Goal: Communication & Community: Answer question/provide support

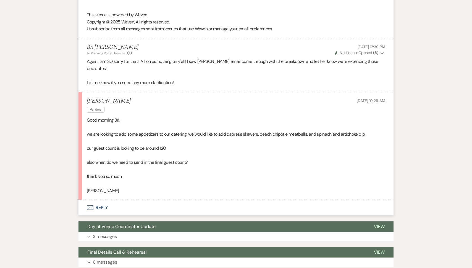
scroll to position [942, 0]
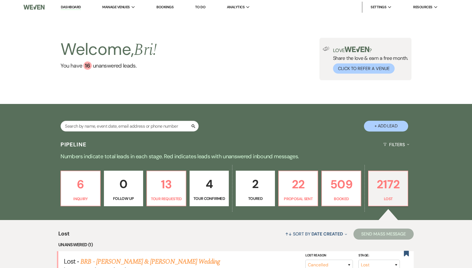
select select "8"
select select "11"
select select "8"
select select "1"
select select "8"
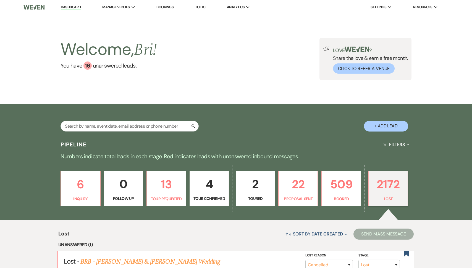
select select "7"
select select "8"
select select "6"
select select "8"
select select "1"
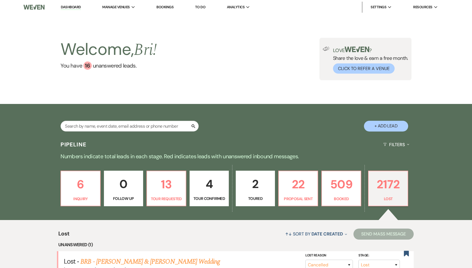
select select "8"
select select "5"
select select "8"
select select "1"
select select "8"
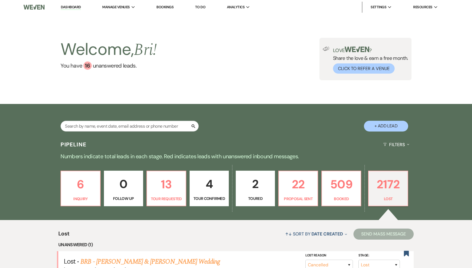
select select "5"
select select "8"
select select "5"
select select "8"
select select "6"
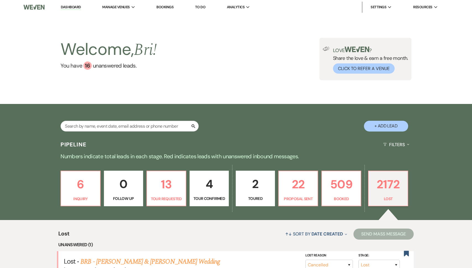
select select "8"
select select "5"
select select "8"
select select "5"
select select "8"
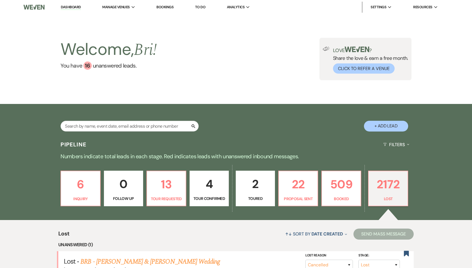
select select "5"
select select "8"
select select "5"
select select "8"
select select "5"
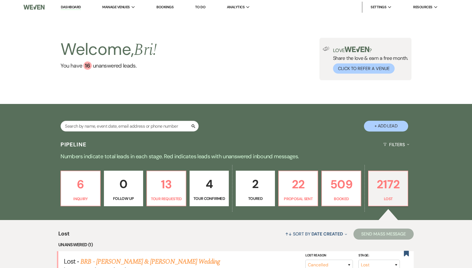
select select "8"
select select "6"
select select "8"
select select "5"
select select "8"
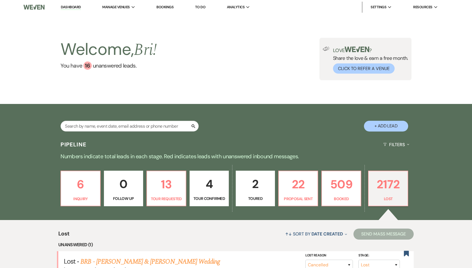
select select "5"
select select "8"
select select "5"
select select "8"
select select "5"
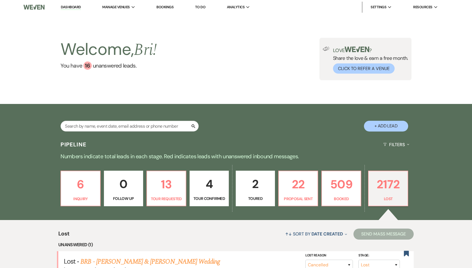
select select "8"
select select "5"
select select "8"
select select "1"
select select "8"
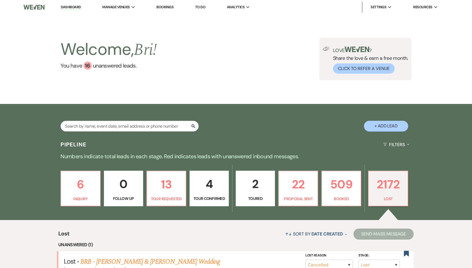
select select "5"
select select "8"
select select "6"
select select "8"
select select "5"
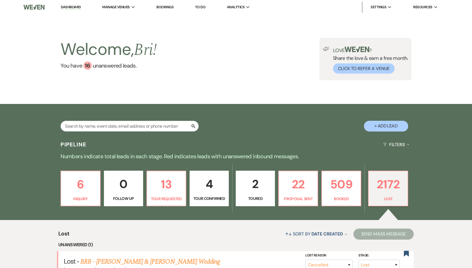
select select "8"
select select "5"
select select "8"
select select "5"
select select "8"
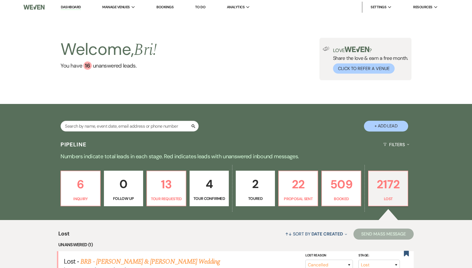
select select "5"
select select "8"
select select "5"
select select "8"
select select "5"
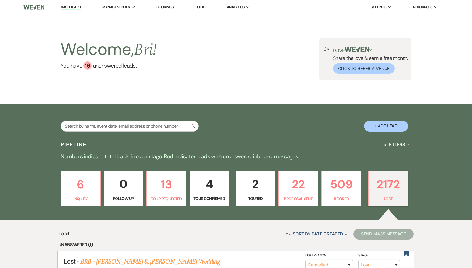
select select "8"
select select "6"
select select "8"
select select "1"
select select "8"
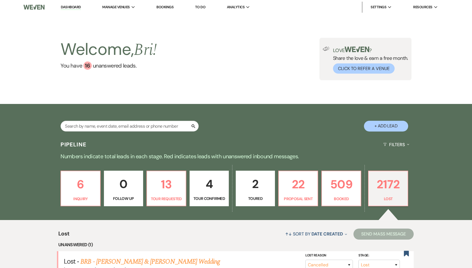
select select "1"
select select "8"
select select "5"
select select "8"
select select "5"
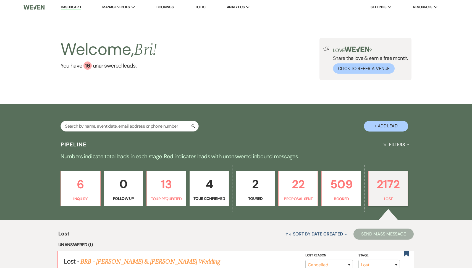
select select "8"
select select "5"
select select "8"
select select "6"
select select "8"
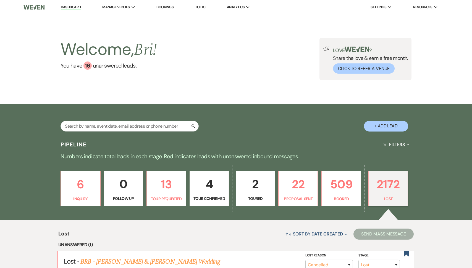
select select "5"
select select "8"
select select "5"
select select "8"
select select "5"
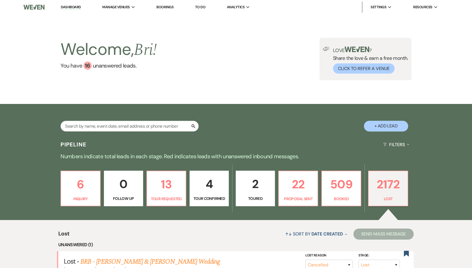
select select "8"
select select "5"
select select "8"
select select "5"
select select "8"
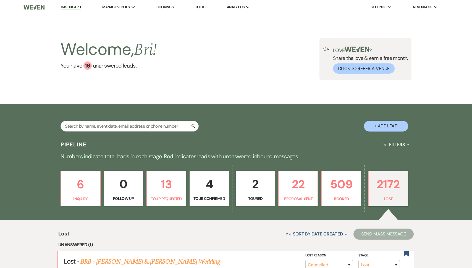
select select "1"
select select "8"
select select "5"
select select "8"
select select "5"
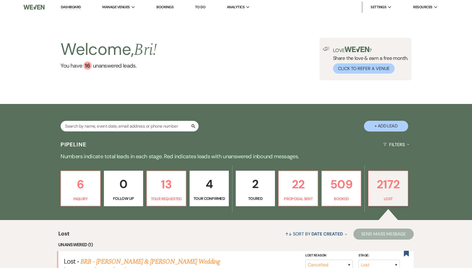
select select "8"
select select "5"
select select "8"
select select "6"
select select "8"
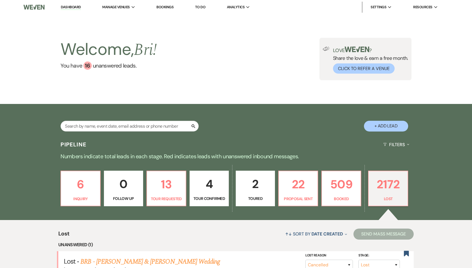
select select "5"
select select "8"
select select "5"
select select "8"
select select "5"
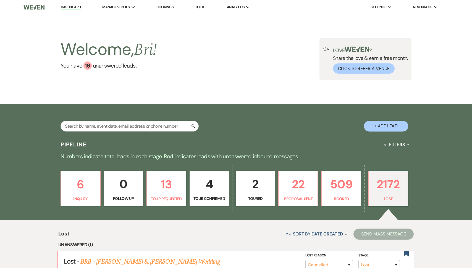
select select "8"
select select "5"
select select "8"
select select "6"
select select "8"
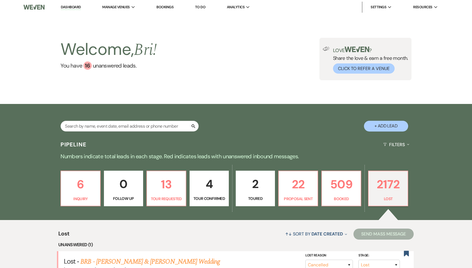
select select "5"
select select "8"
select select "5"
select select "8"
select select "5"
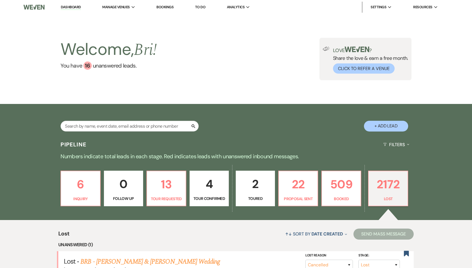
select select "8"
select select "5"
select select "8"
select select "5"
select select "8"
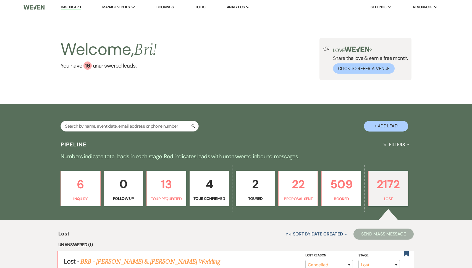
select select "5"
select select "8"
select select "5"
select select "8"
select select "6"
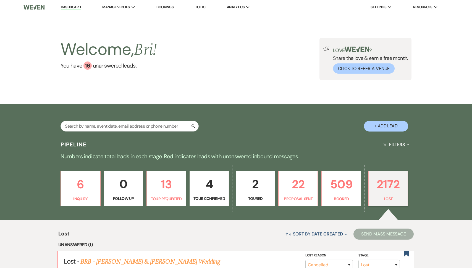
select select "8"
select select "5"
select select "8"
select select "5"
select select "8"
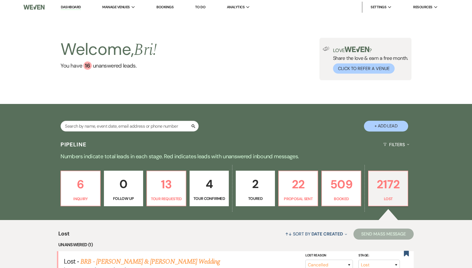
select select "5"
select select "8"
select select "5"
select select "8"
select select "5"
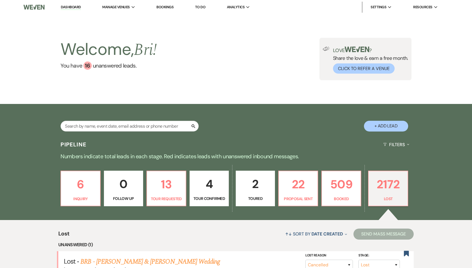
select select "8"
select select "1"
select select "8"
select select "5"
select select "8"
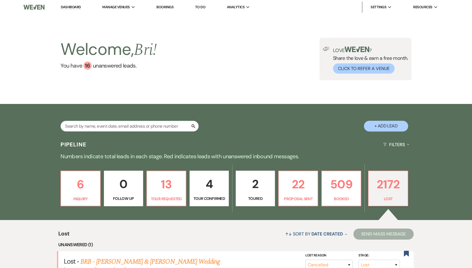
select select "5"
select select "8"
select select "5"
select select "8"
select select "5"
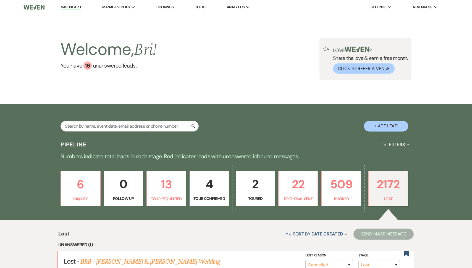
select select "8"
select select "5"
select select "8"
select select "5"
select select "8"
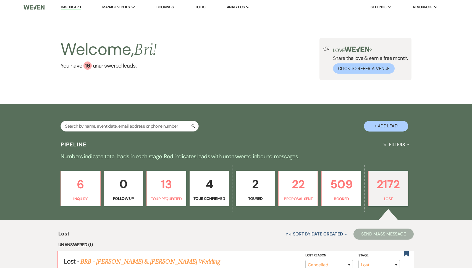
select select "6"
select select "8"
select select "5"
select select "8"
select select "1"
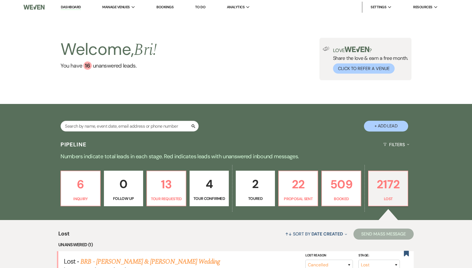
select select "8"
select select "5"
select select "8"
select select "5"
select select "8"
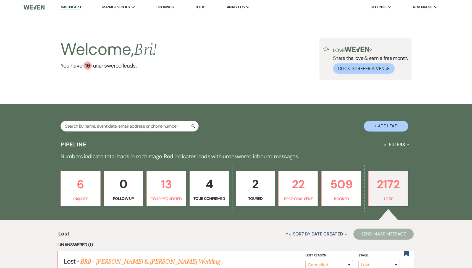
select select "5"
select select "8"
select select "5"
select select "8"
select select "5"
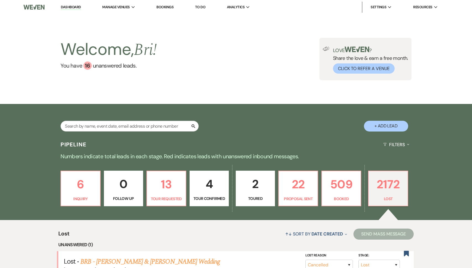
select select "8"
select select "6"
select select "8"
select select "5"
select select "8"
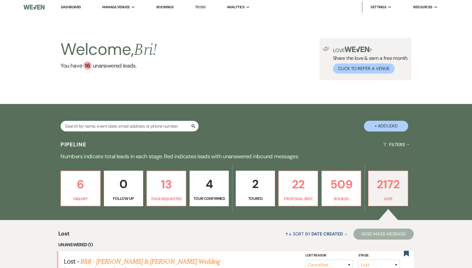
select select "7"
select select "8"
select select "5"
select select "8"
select select "5"
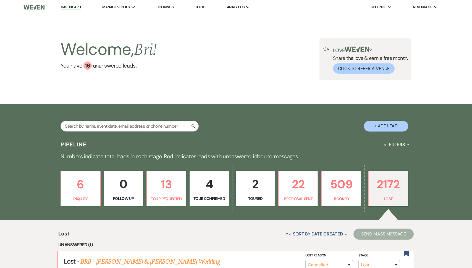
select select "8"
select select "5"
select select "8"
select select "1"
select select "8"
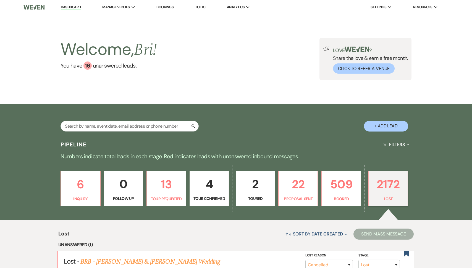
select select "1"
select select "8"
select select "5"
select select "8"
select select "5"
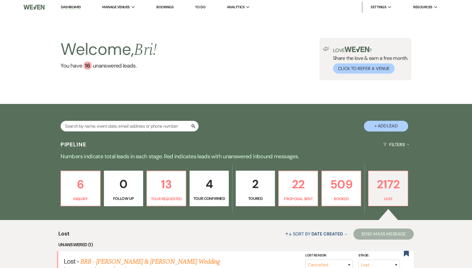
select select "8"
select select "1"
select select "8"
select select "5"
select select "8"
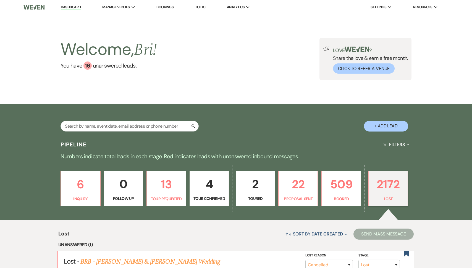
select select "1"
select select "8"
select select "6"
select select "8"
select select "5"
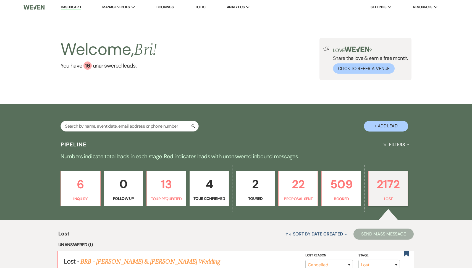
select select "8"
select select "1"
select select "8"
select select "5"
select select "8"
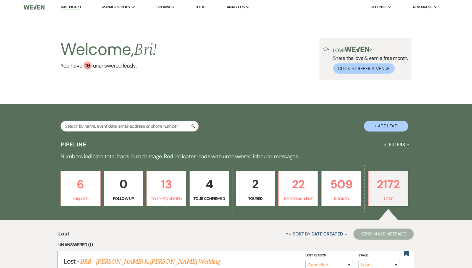
select select "1"
select select "8"
select select "5"
select select "8"
select select "6"
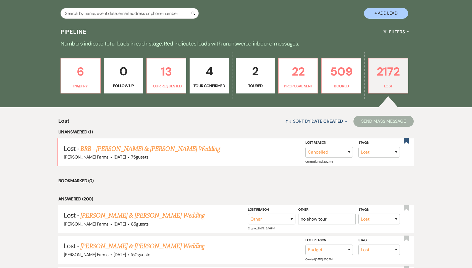
scroll to position [65, 0]
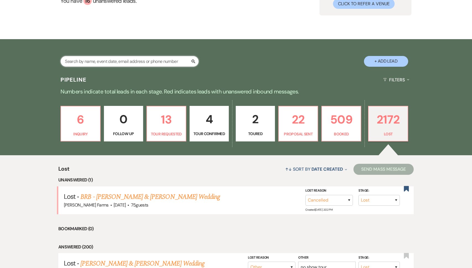
click at [131, 59] on input "text" at bounding box center [129, 61] width 138 height 11
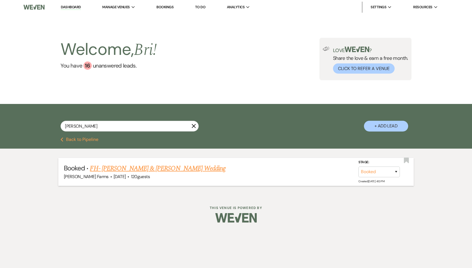
click at [161, 167] on link "FH- [PERSON_NAME] & [PERSON_NAME] Wedding" at bounding box center [158, 169] width 136 height 10
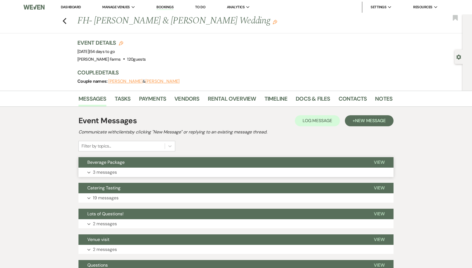
click at [133, 175] on button "Expand 3 messages" at bounding box center [235, 172] width 315 height 9
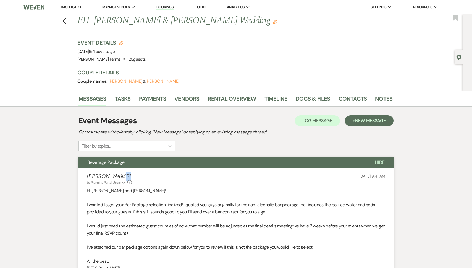
click at [133, 175] on div "[PERSON_NAME] to: Planning Portal Users Expand Info [DATE] 9:41 AM" at bounding box center [236, 179] width 298 height 12
click at [131, 161] on button "Beverage Package" at bounding box center [221, 162] width 287 height 10
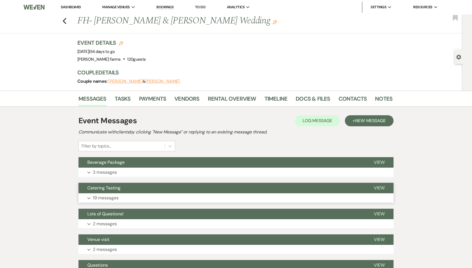
click at [127, 189] on button "Catering Tasting" at bounding box center [221, 188] width 286 height 10
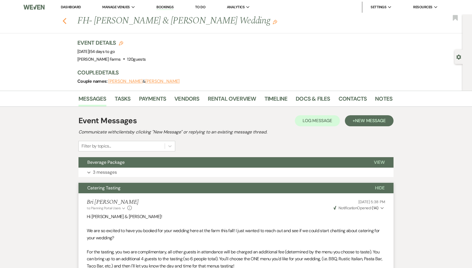
click at [64, 22] on icon "Previous" at bounding box center [64, 21] width 4 height 7
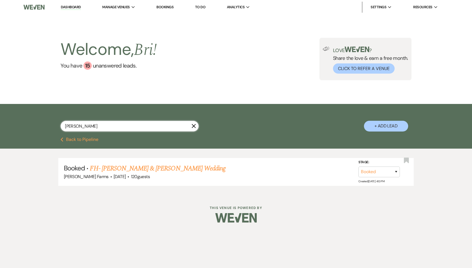
drag, startPoint x: 80, startPoint y: 126, endPoint x: 32, endPoint y: 125, distance: 48.3
click at [35, 125] on div "[PERSON_NAME] X + Add Lead" at bounding box center [236, 120] width 472 height 33
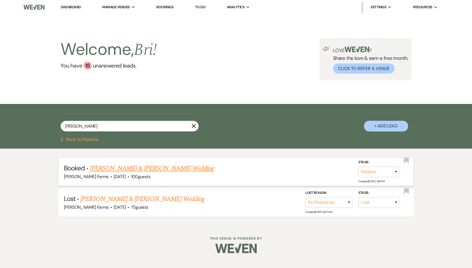
click at [139, 171] on link "[PERSON_NAME] & [PERSON_NAME] Wedding" at bounding box center [152, 169] width 124 height 10
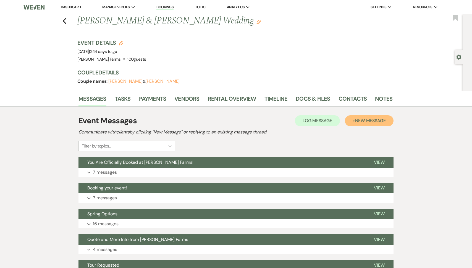
click at [355, 120] on span "New Message" at bounding box center [370, 121] width 31 height 6
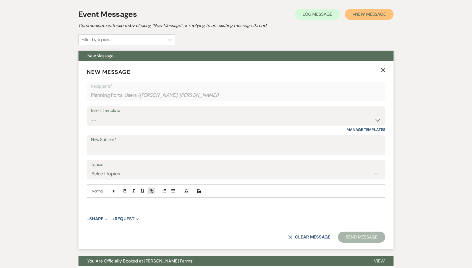
scroll to position [135, 0]
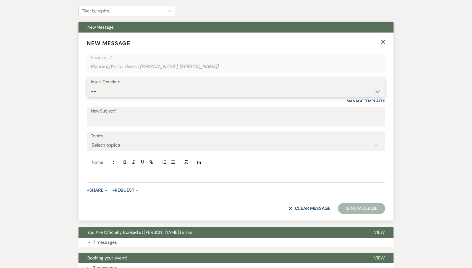
click at [123, 92] on select "-- Tour Request Response Follow Up Contract (Pre-Booked Leads) Weven Planning P…" at bounding box center [236, 91] width 290 height 11
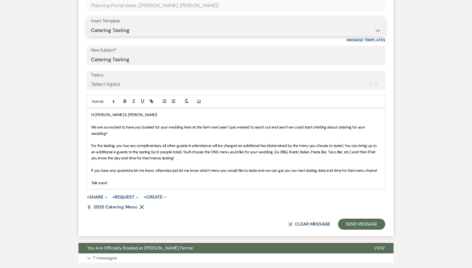
scroll to position [206, 0]
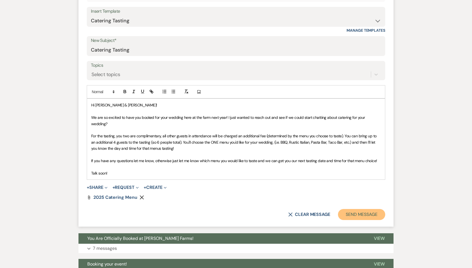
click at [353, 209] on button "Send Message" at bounding box center [361, 214] width 47 height 11
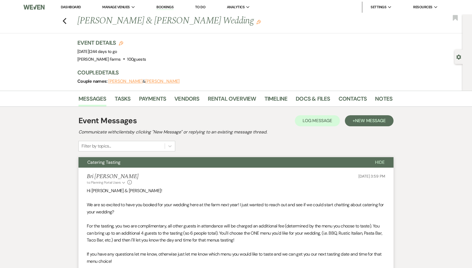
scroll to position [225, 0]
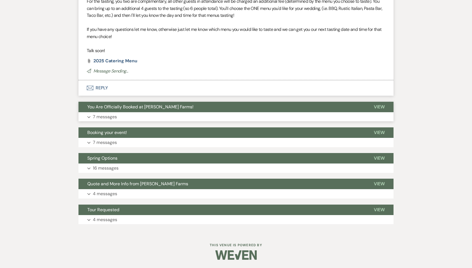
click at [233, 117] on button "Expand 7 messages" at bounding box center [235, 116] width 315 height 9
